Goal: Transaction & Acquisition: Purchase product/service

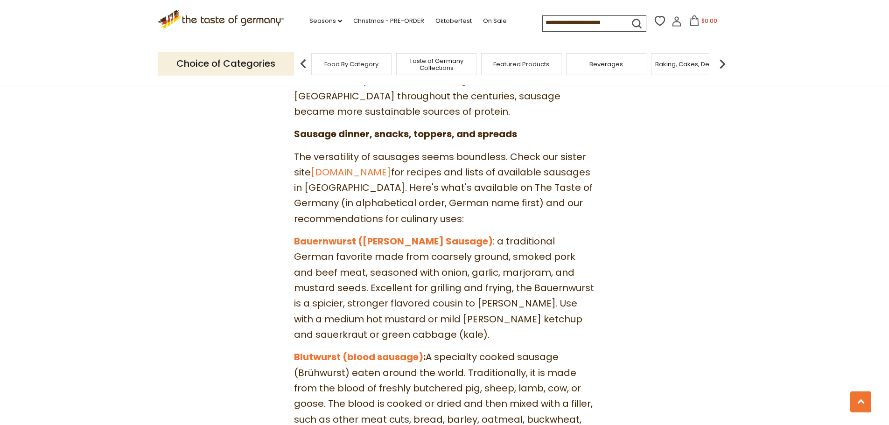
scroll to position [793, 0]
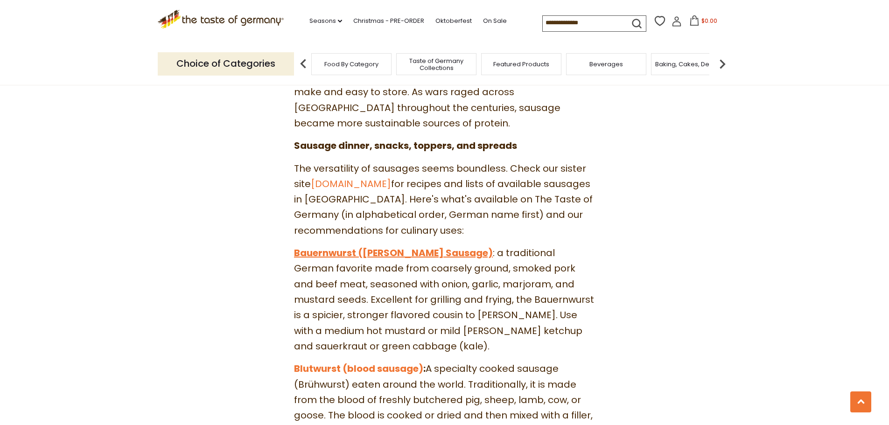
click at [435, 246] on link "Bauernwurst (Farmer's Sausage)" at bounding box center [393, 252] width 199 height 13
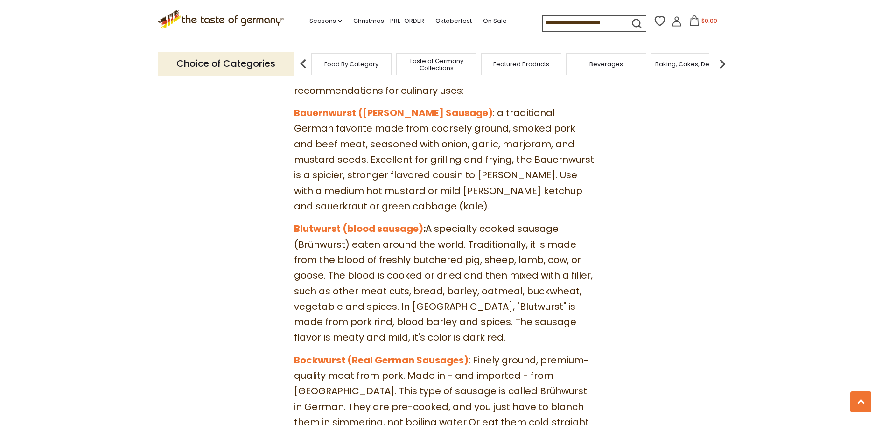
scroll to position [980, 0]
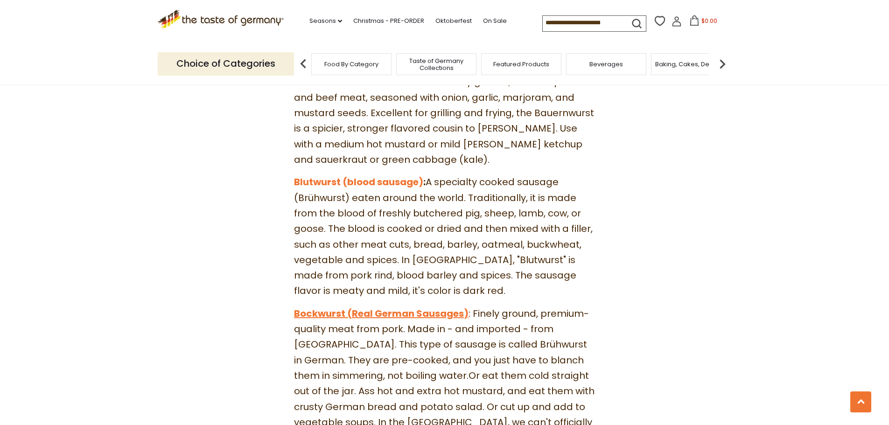
click at [442, 307] on link "Bockwurst (Real German Sausages)" at bounding box center [381, 313] width 175 height 13
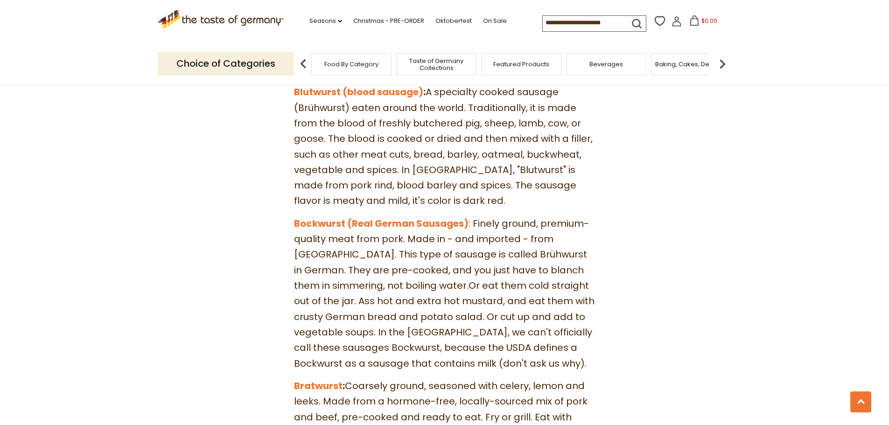
scroll to position [1167, 0]
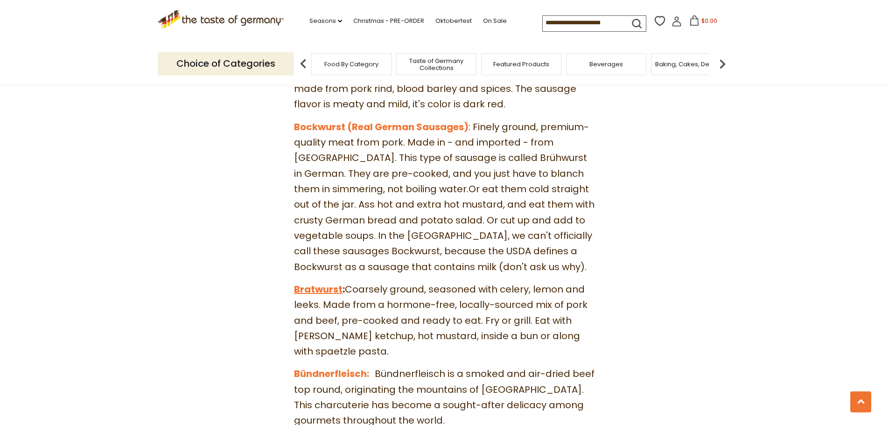
click at [331, 283] on link "Bratwurst" at bounding box center [318, 289] width 49 height 13
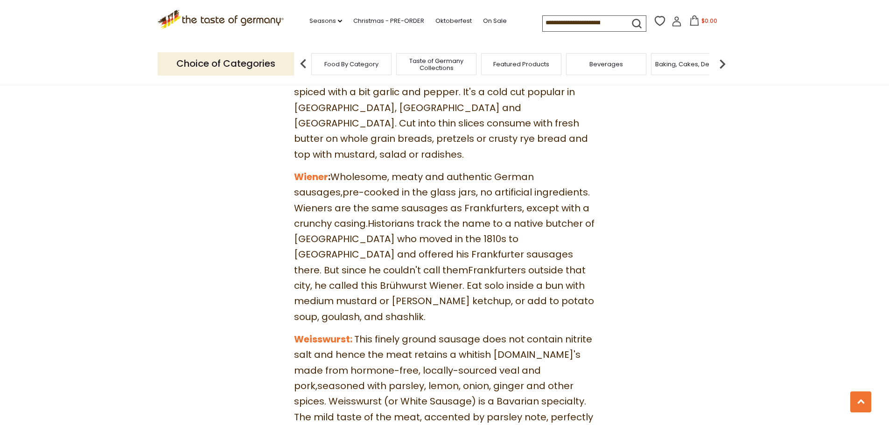
scroll to position [4247, 0]
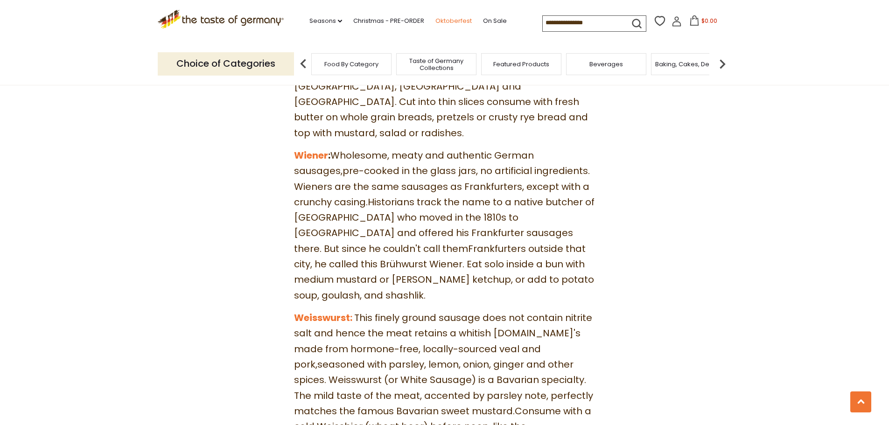
click at [450, 22] on link "Oktoberfest" at bounding box center [453, 21] width 36 height 10
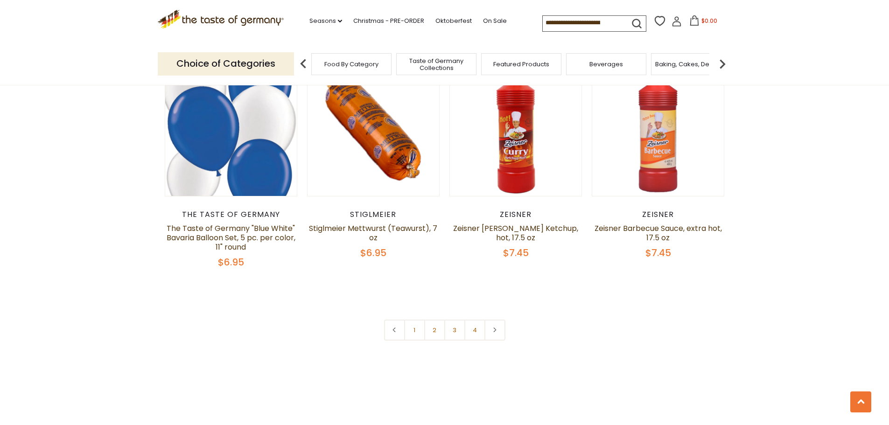
scroll to position [2240, 0]
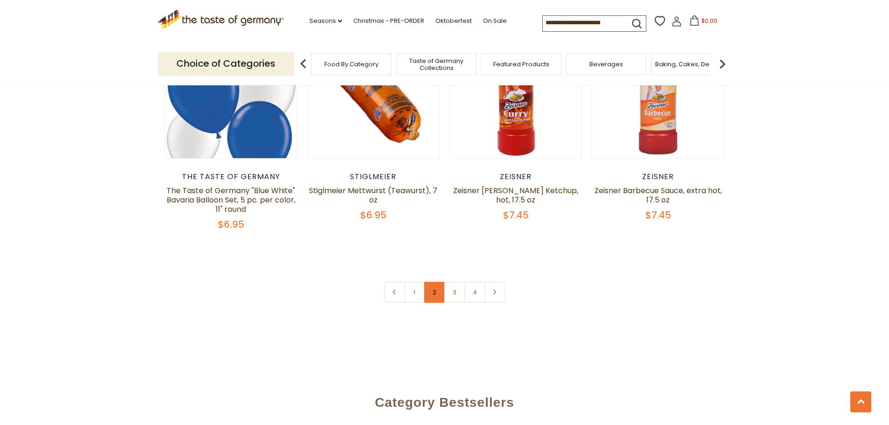
click at [437, 295] on link "2" at bounding box center [434, 292] width 21 height 21
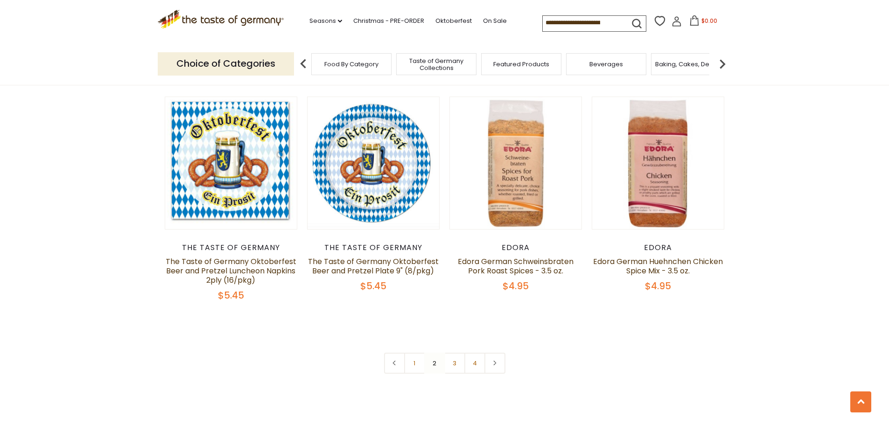
scroll to position [2235, 0]
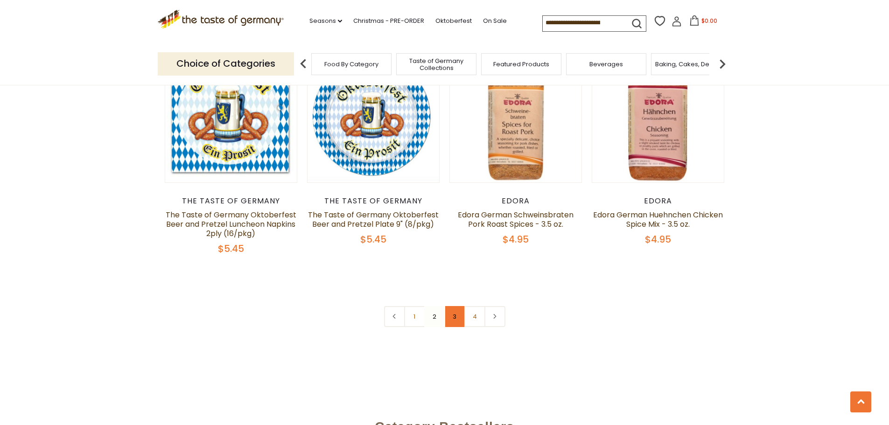
click at [458, 306] on link "3" at bounding box center [454, 316] width 21 height 21
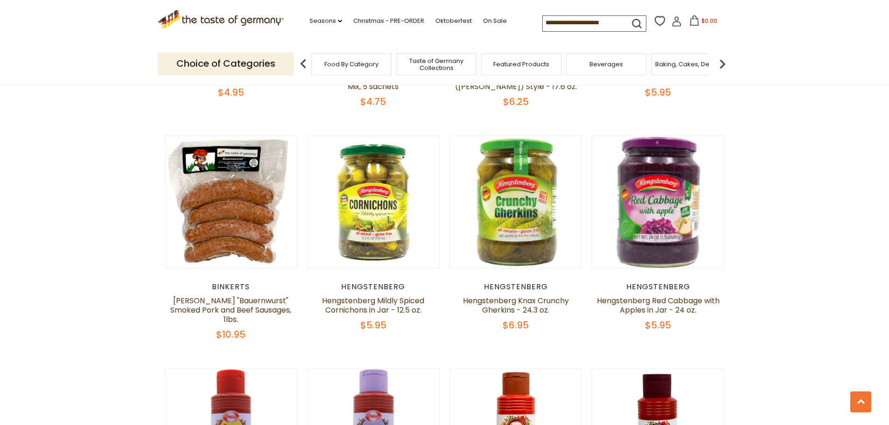
scroll to position [555, 0]
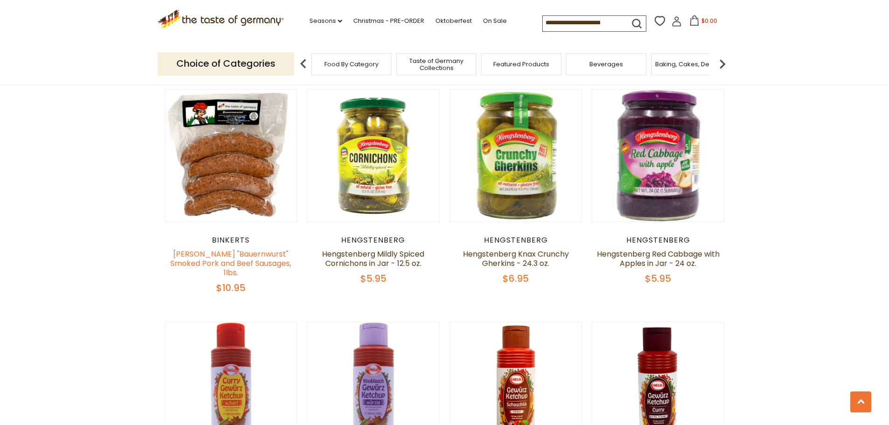
click at [264, 257] on link "Binkert's "Bauernwurst" Smoked Pork and Beef Sausages, 1lbs." at bounding box center [230, 263] width 121 height 29
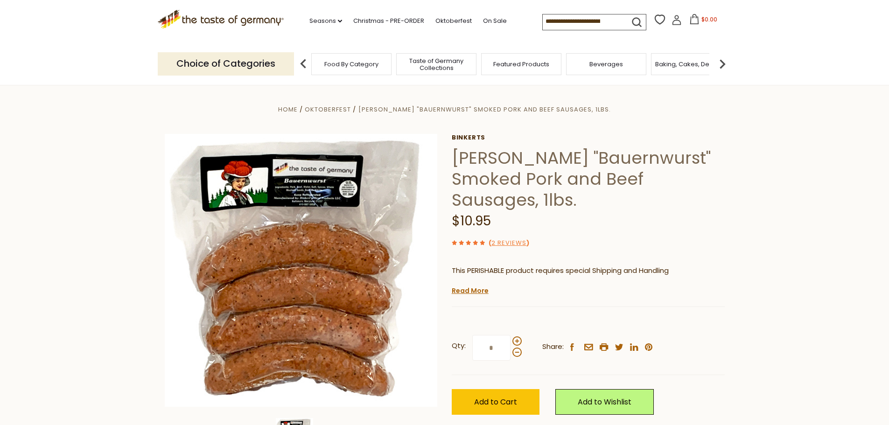
click at [696, 211] on div "$10.95" at bounding box center [588, 222] width 273 height 22
